Goal: Navigation & Orientation: Find specific page/section

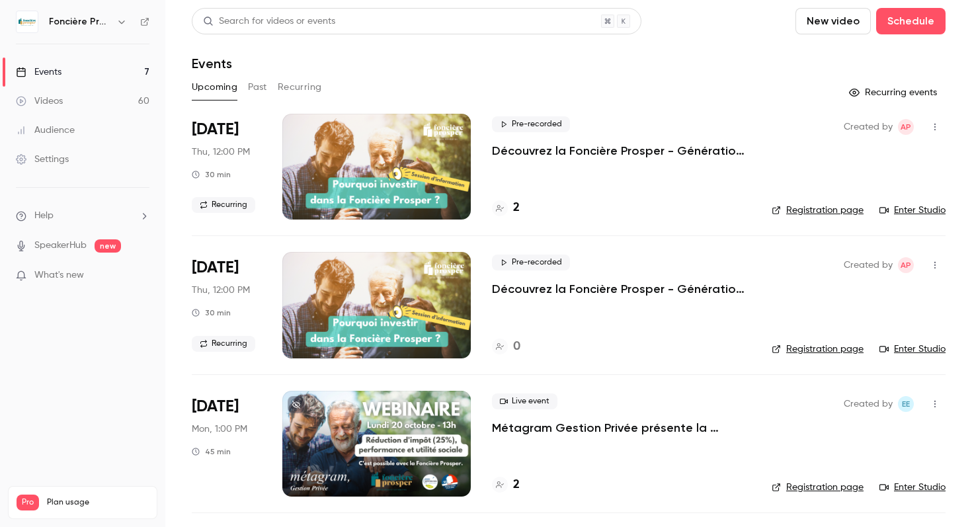
click at [70, 75] on link "Events 7" at bounding box center [82, 72] width 165 height 29
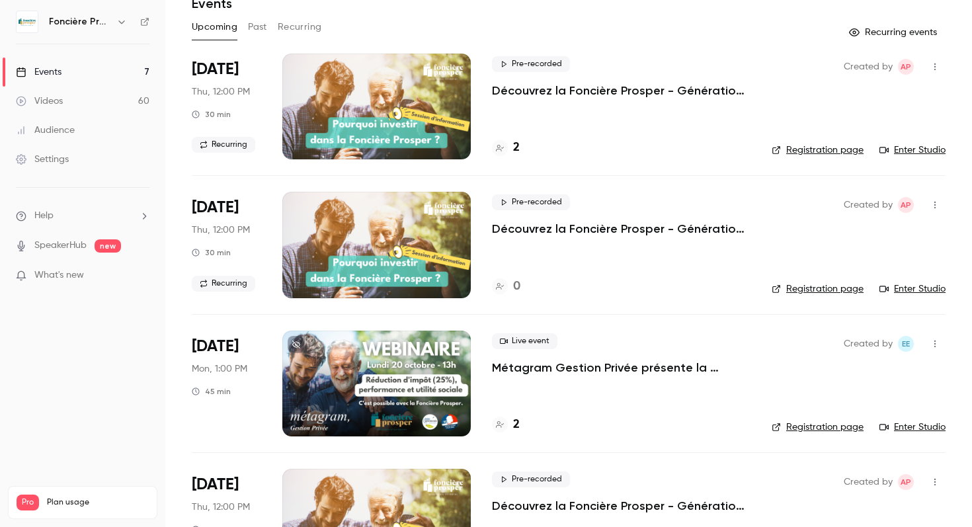
scroll to position [85, 0]
